Goal: Book appointment/travel/reservation

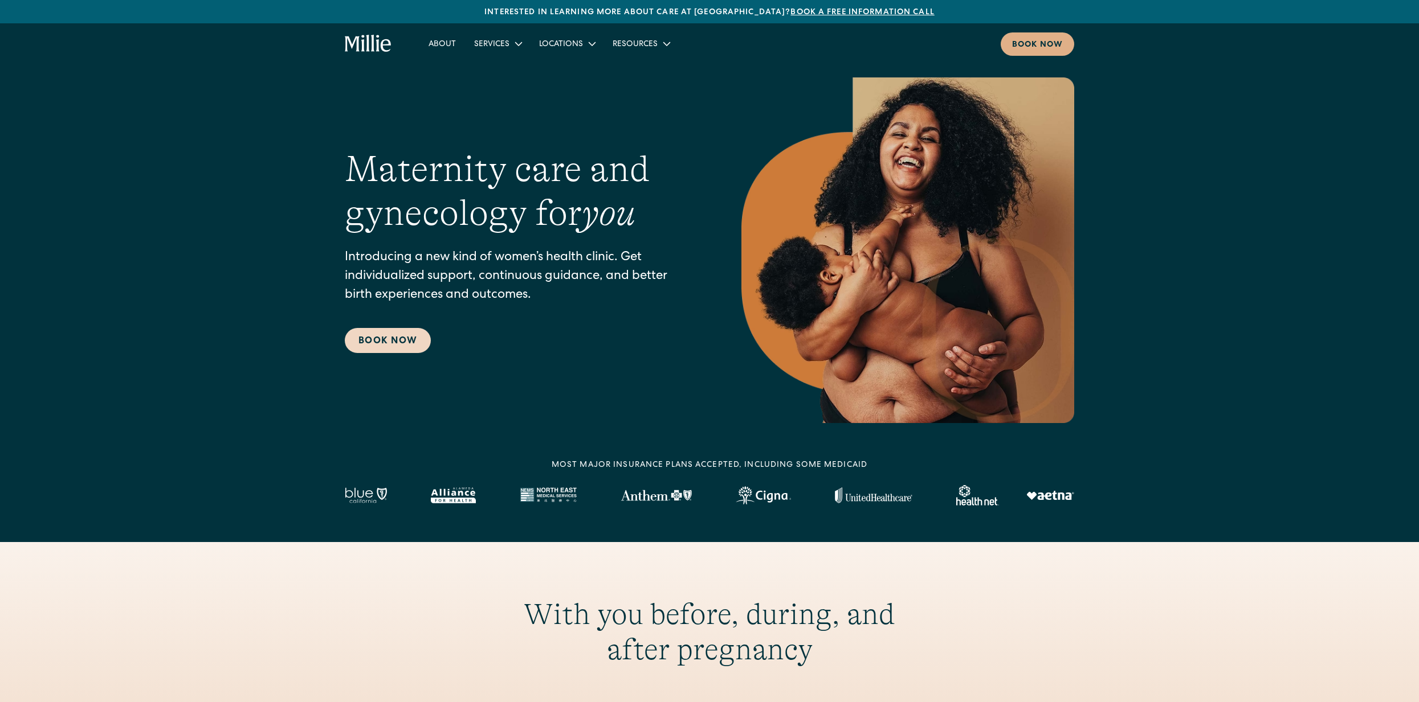
click at [400, 341] on link "Book Now" at bounding box center [388, 340] width 86 height 25
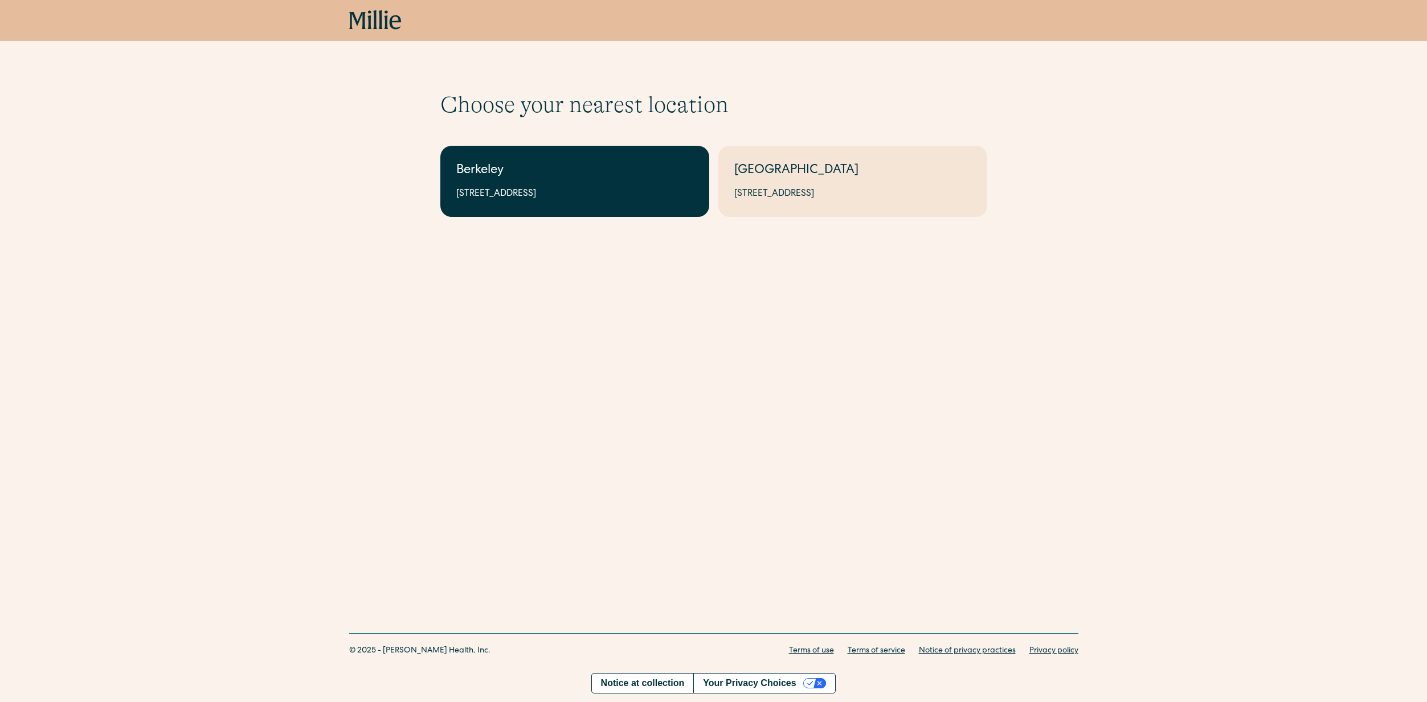
click at [611, 183] on link "Berkeley 2999 Regent St, Suite 524, Berkeley, CA 94705" at bounding box center [574, 181] width 269 height 71
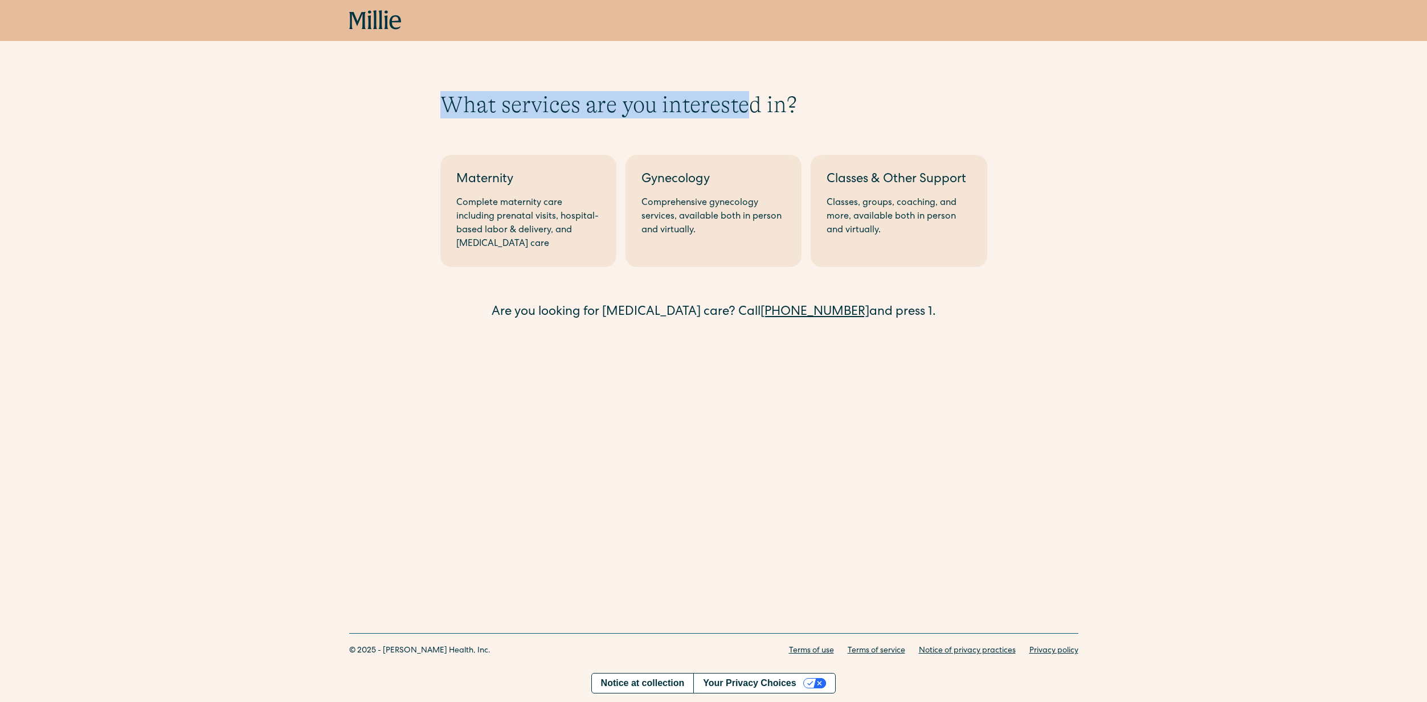
drag, startPoint x: 442, startPoint y: 97, endPoint x: 753, endPoint y: 104, distance: 311.1
click at [753, 104] on h1 "What services are you interested in?" at bounding box center [713, 104] width 547 height 27
click at [498, 122] on div "What services are you interested in? Berkeley Maternity Complete maternity care…" at bounding box center [713, 206] width 547 height 231
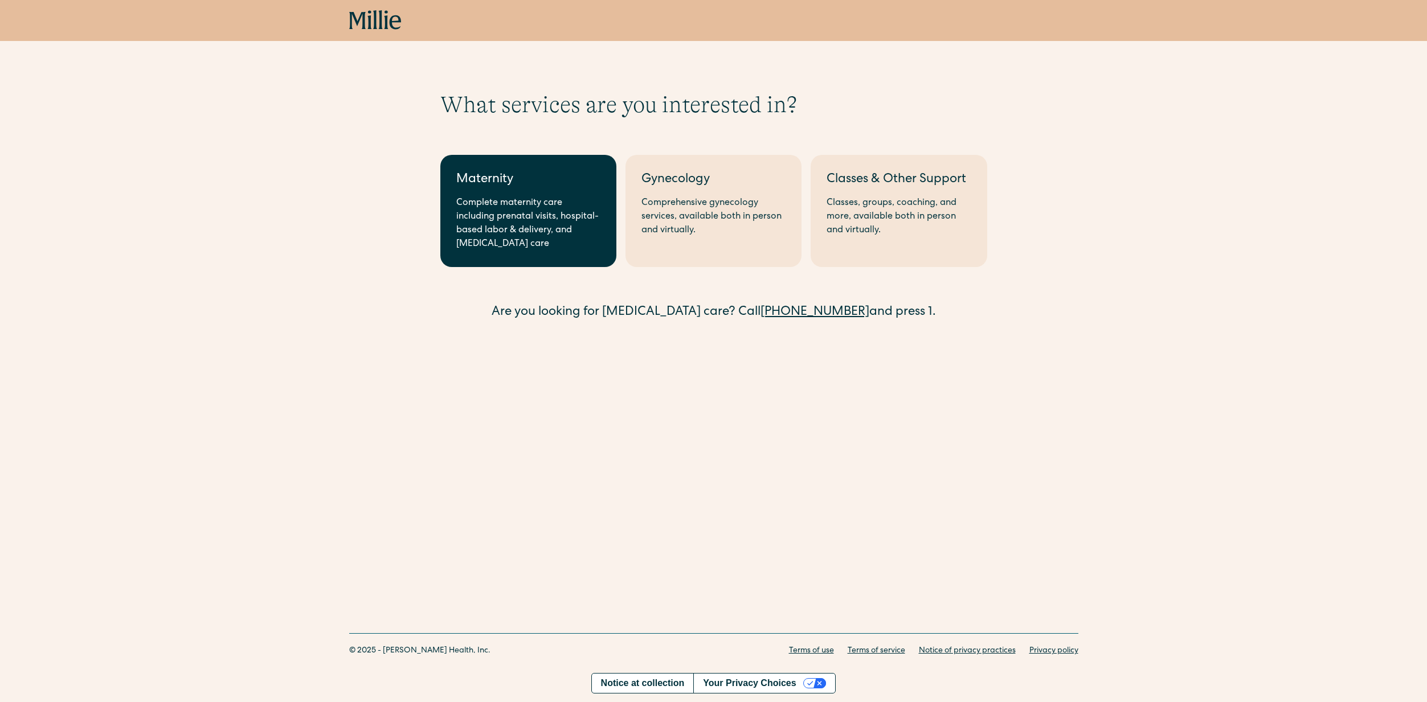
click at [488, 218] on div "Complete maternity care including prenatal visits, hospital-based labor & deliv…" at bounding box center [528, 224] width 144 height 55
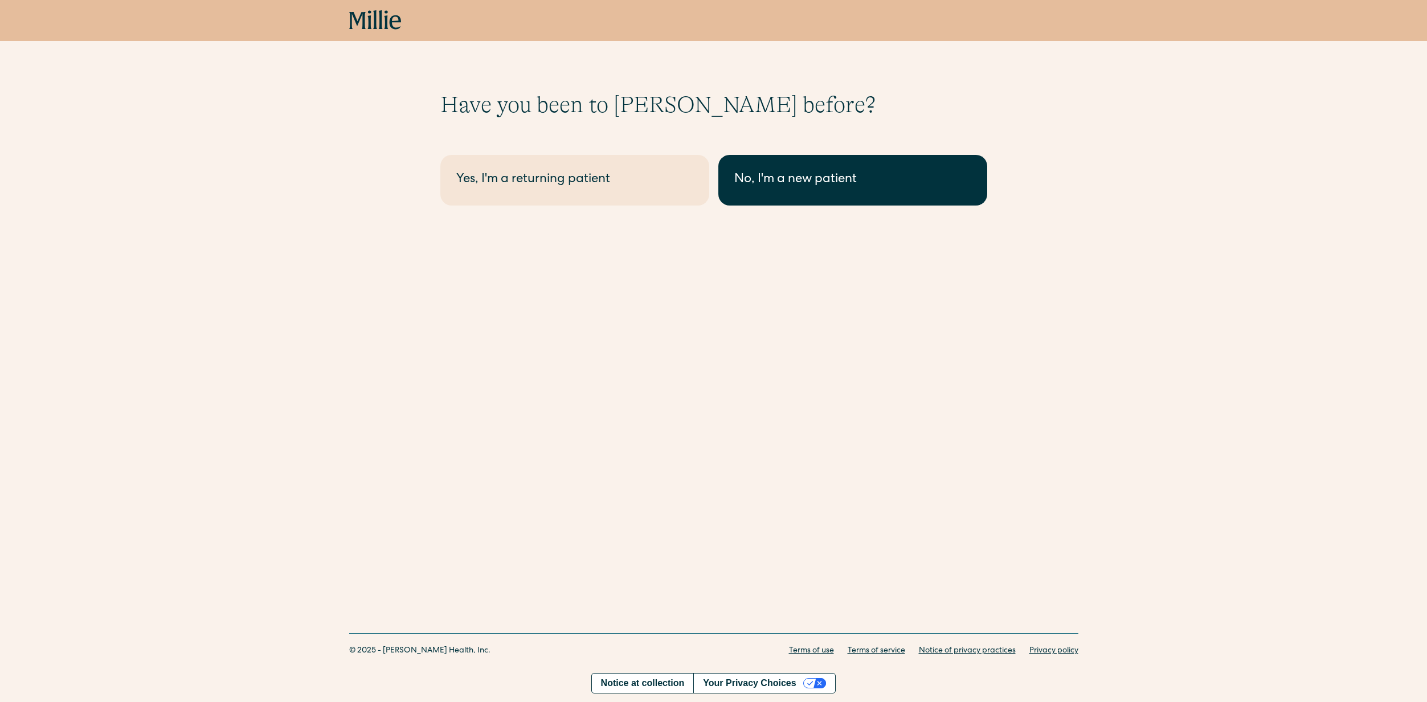
click at [837, 179] on div "No, I'm a new patient" at bounding box center [852, 180] width 237 height 19
